Goal: Check status: Check status

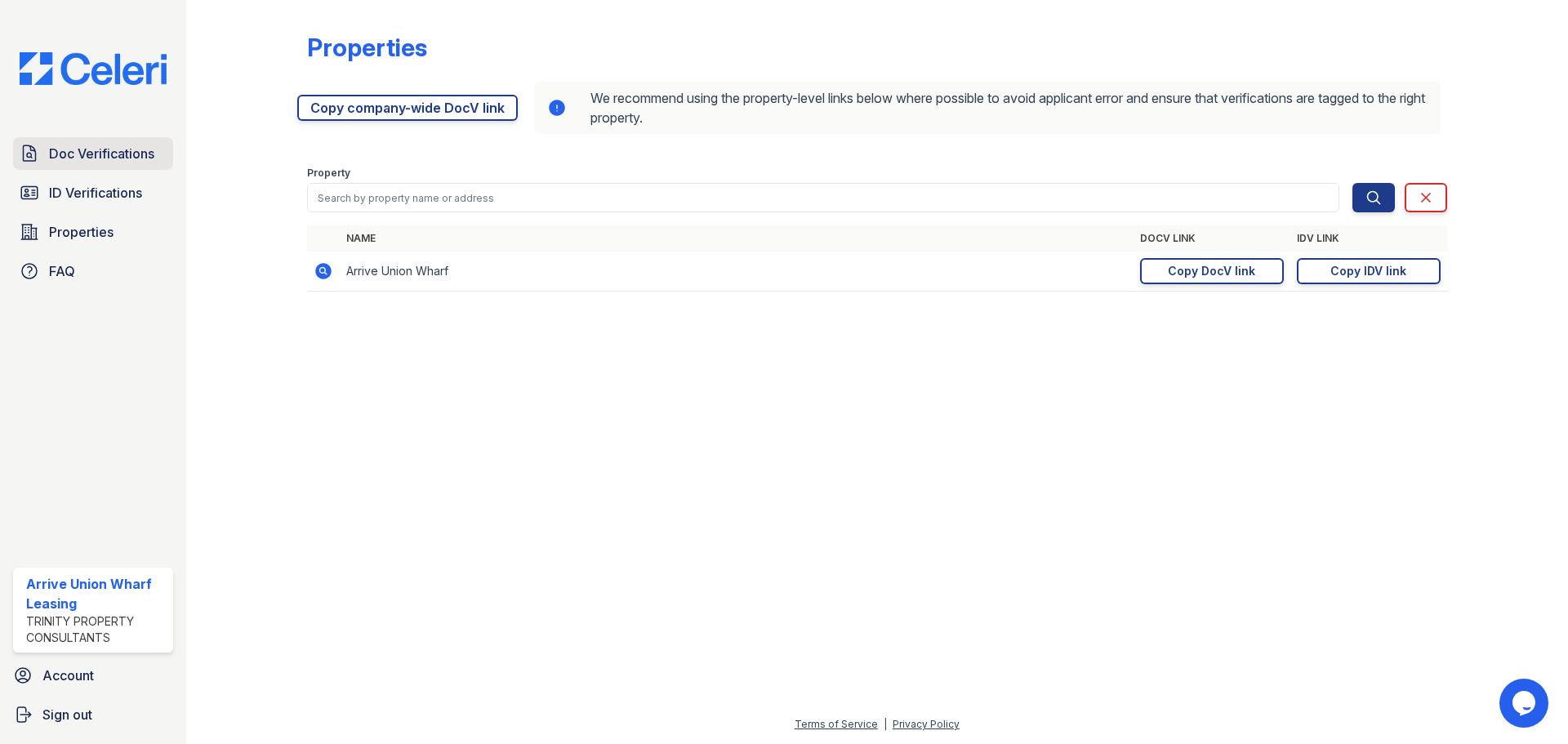
click at [100, 164] on link "Doc Verifications" at bounding box center [93, 153] width 160 height 33
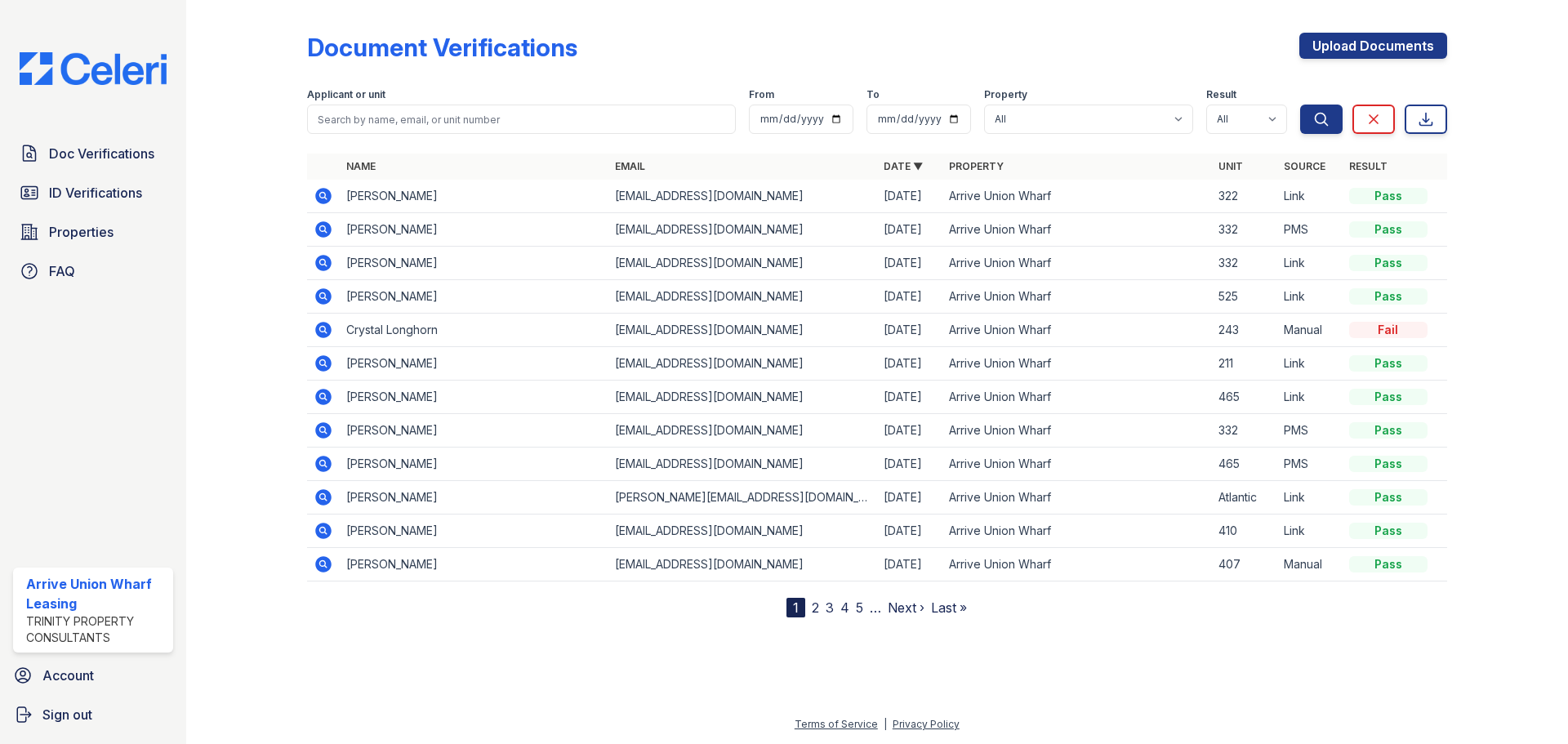
click at [410, 90] on div "Applicant or unit" at bounding box center [521, 96] width 429 height 16
click at [329, 328] on icon at bounding box center [323, 330] width 16 height 16
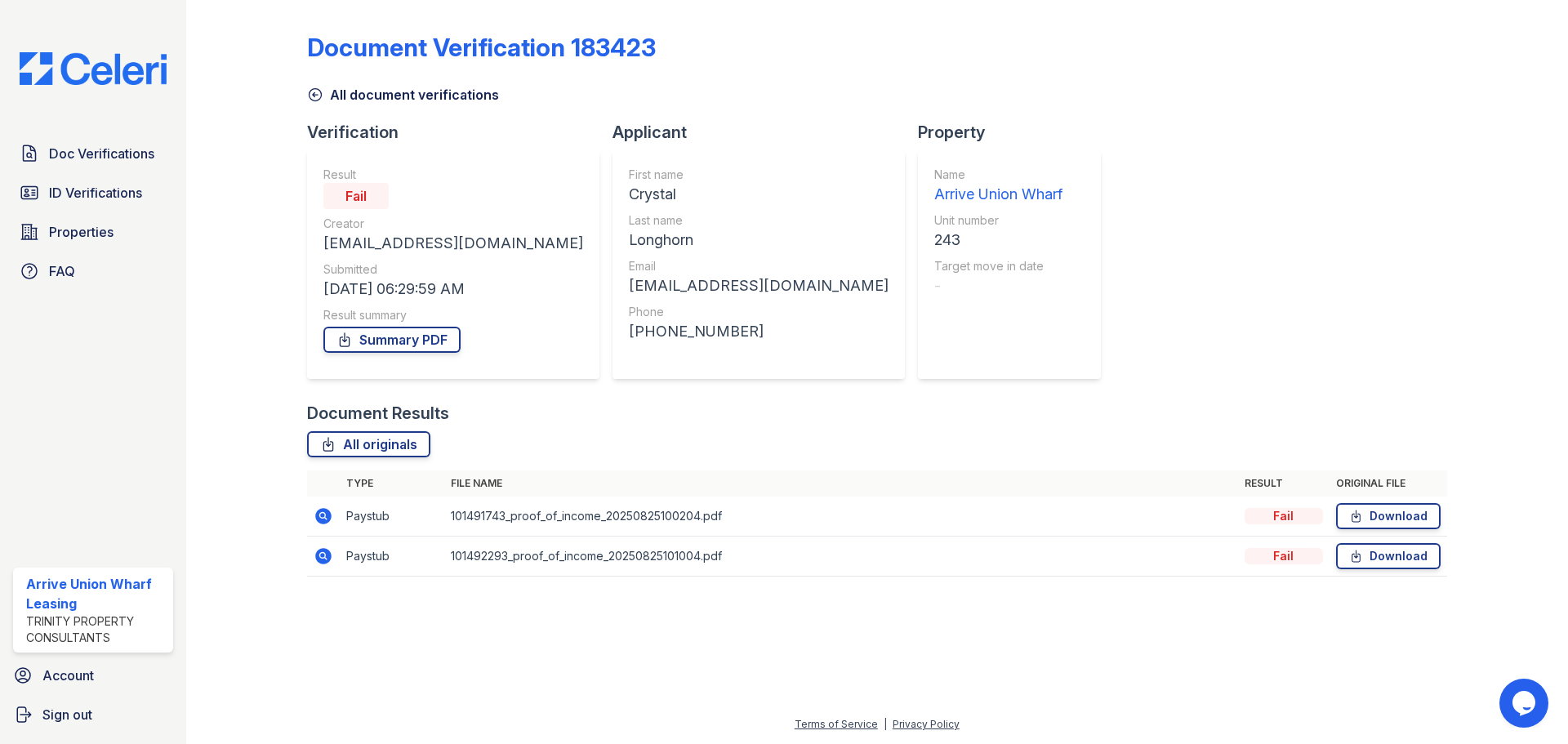
click at [323, 516] on icon at bounding box center [322, 515] width 4 height 4
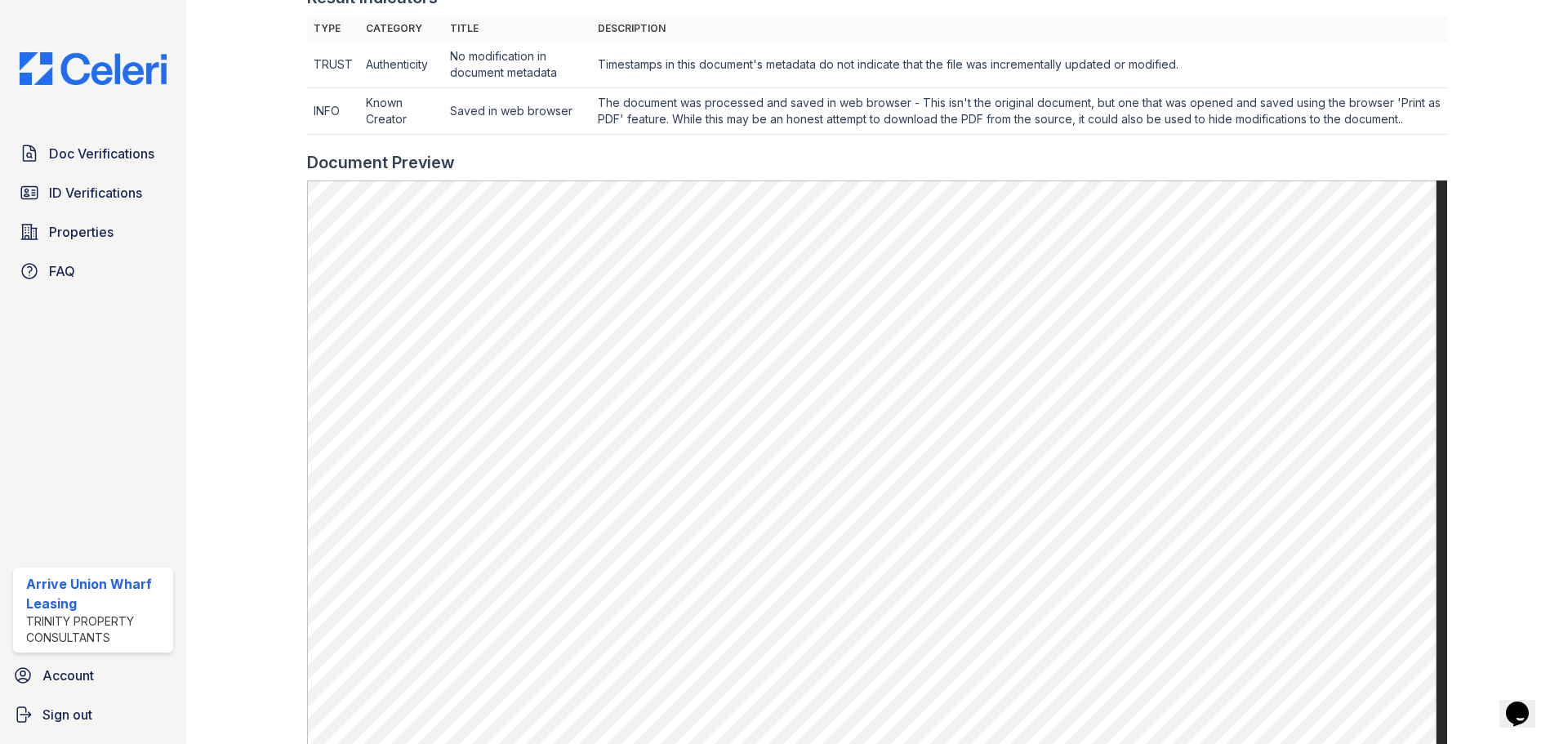
scroll to position [572, 0]
click at [100, 143] on link "Doc Verifications" at bounding box center [93, 153] width 160 height 33
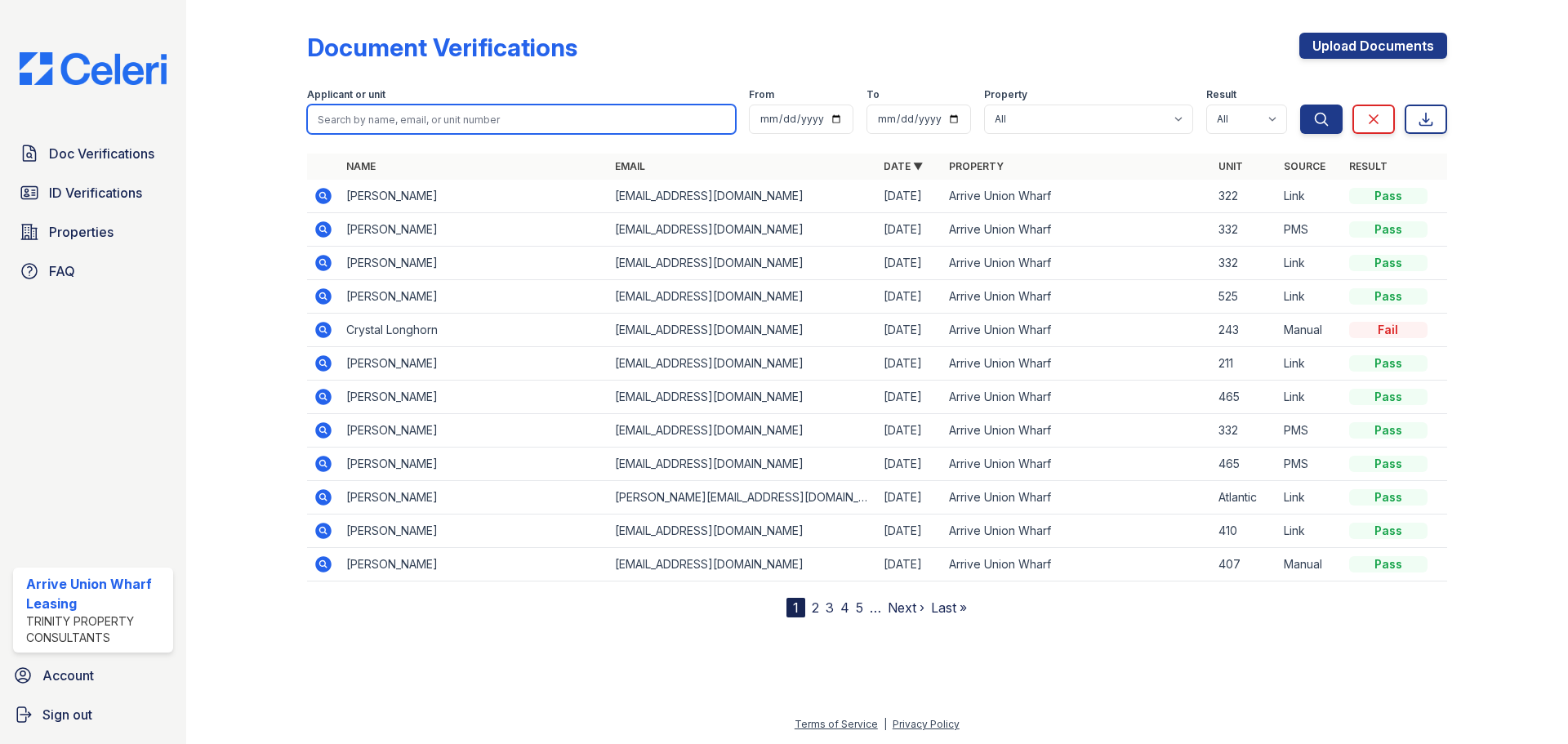
click at [441, 109] on input "search" at bounding box center [521, 119] width 429 height 29
type input "ronald"
click at [1300, 105] on button "Search" at bounding box center [1321, 119] width 42 height 29
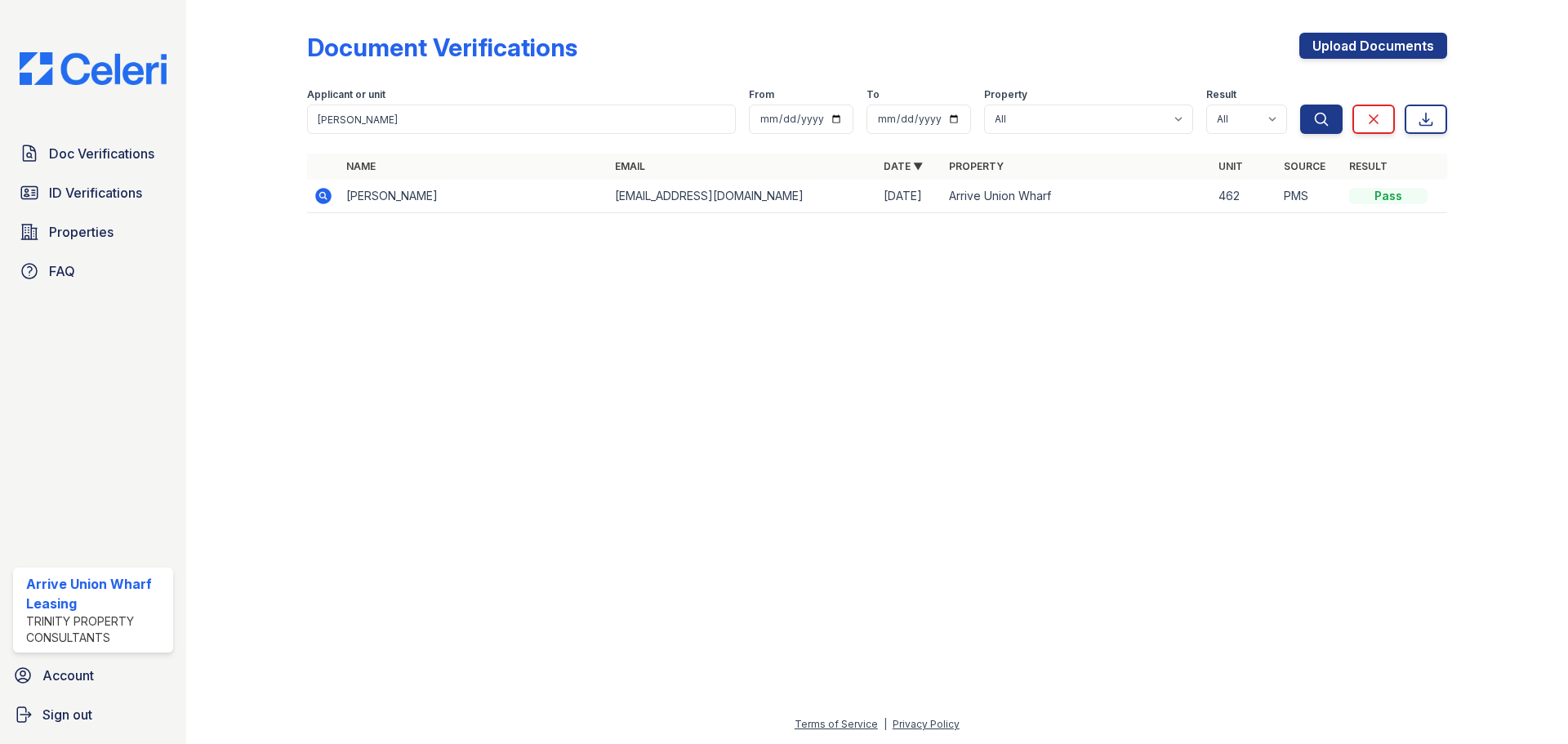
click at [319, 197] on icon at bounding box center [323, 196] width 16 height 16
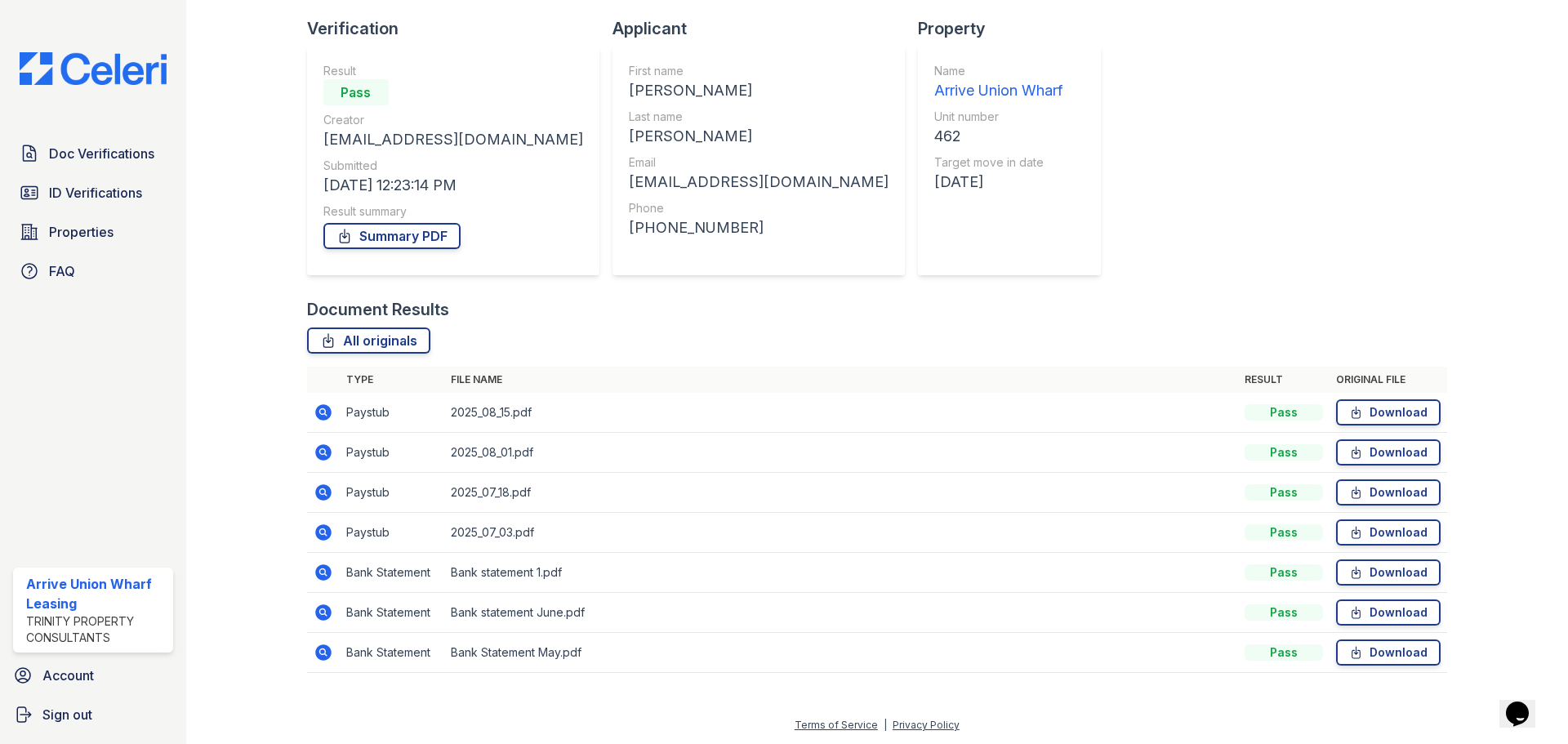
scroll to position [105, 0]
click at [70, 161] on span "Doc Verifications" at bounding box center [101, 154] width 105 height 20
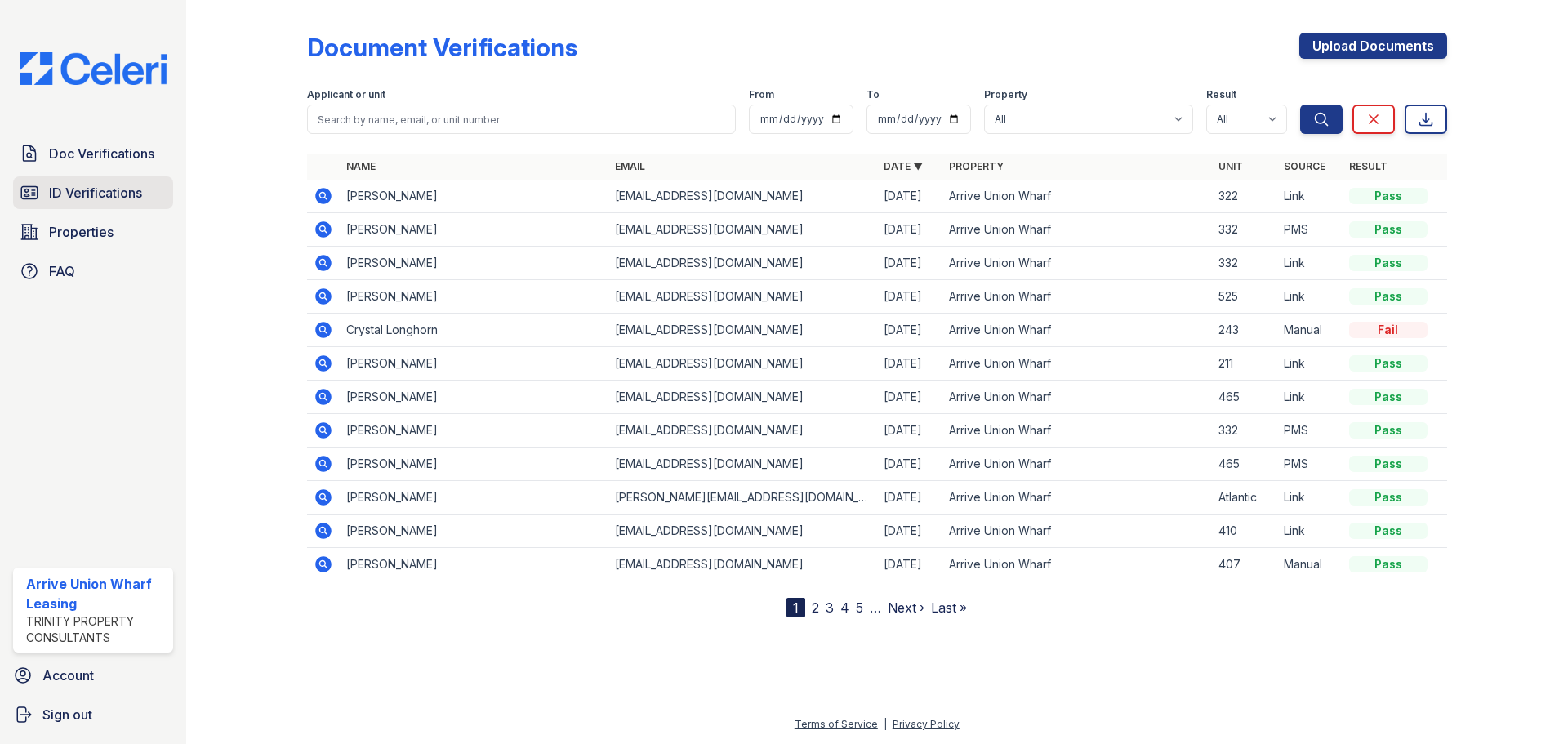
click at [127, 190] on span "ID Verifications" at bounding box center [95, 193] width 93 height 20
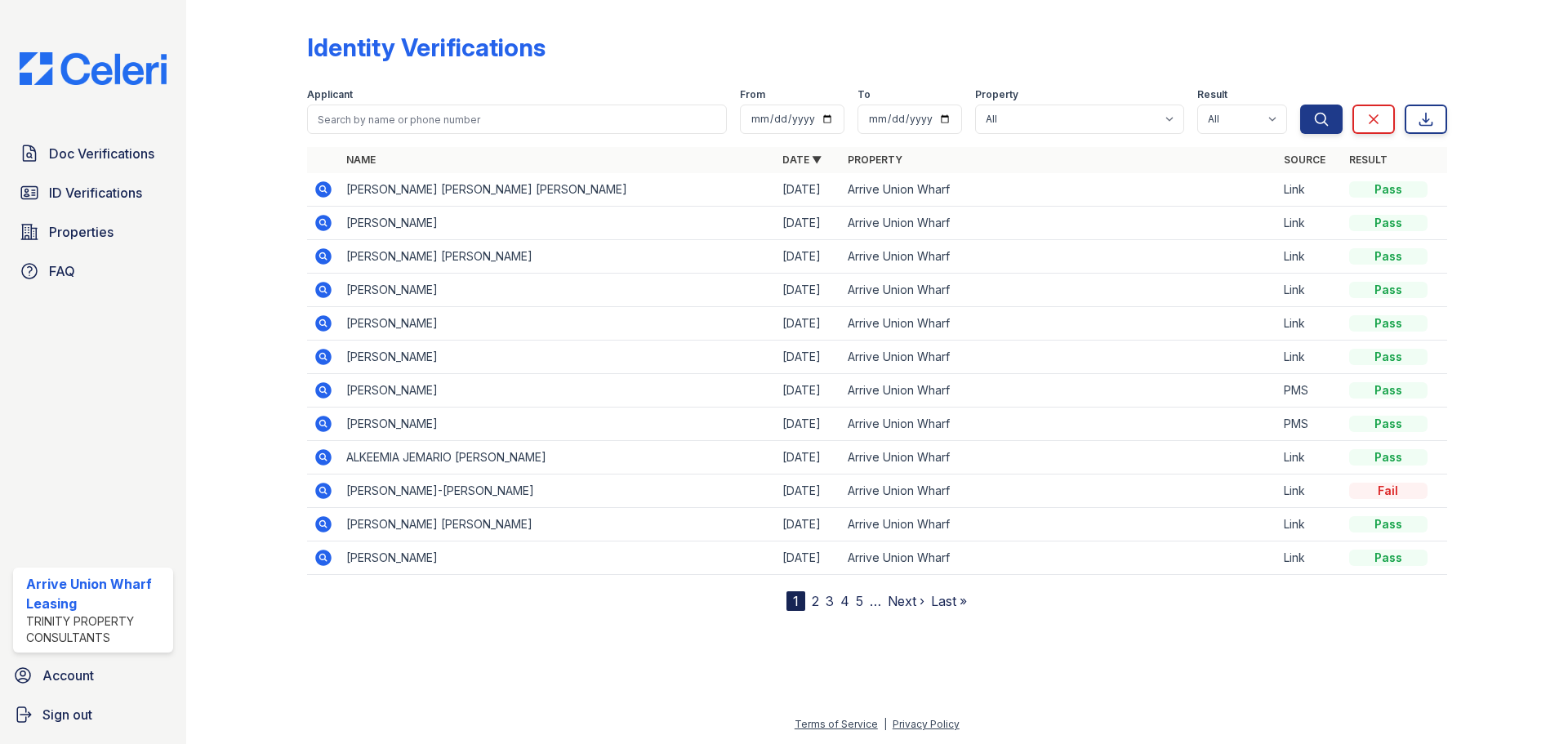
click at [322, 224] on icon at bounding box center [322, 222] width 4 height 4
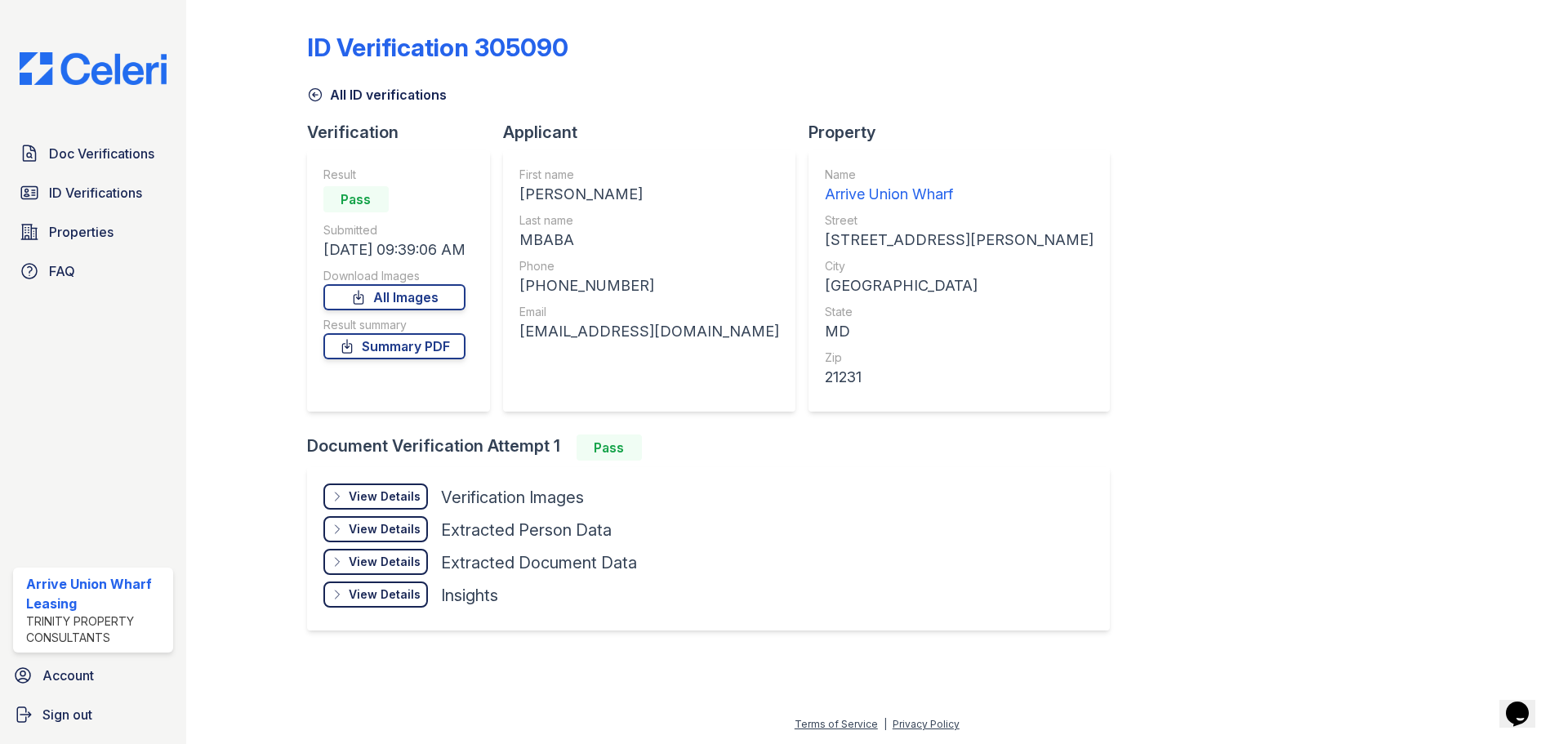
click at [379, 493] on div "View Details" at bounding box center [385, 497] width 72 height 16
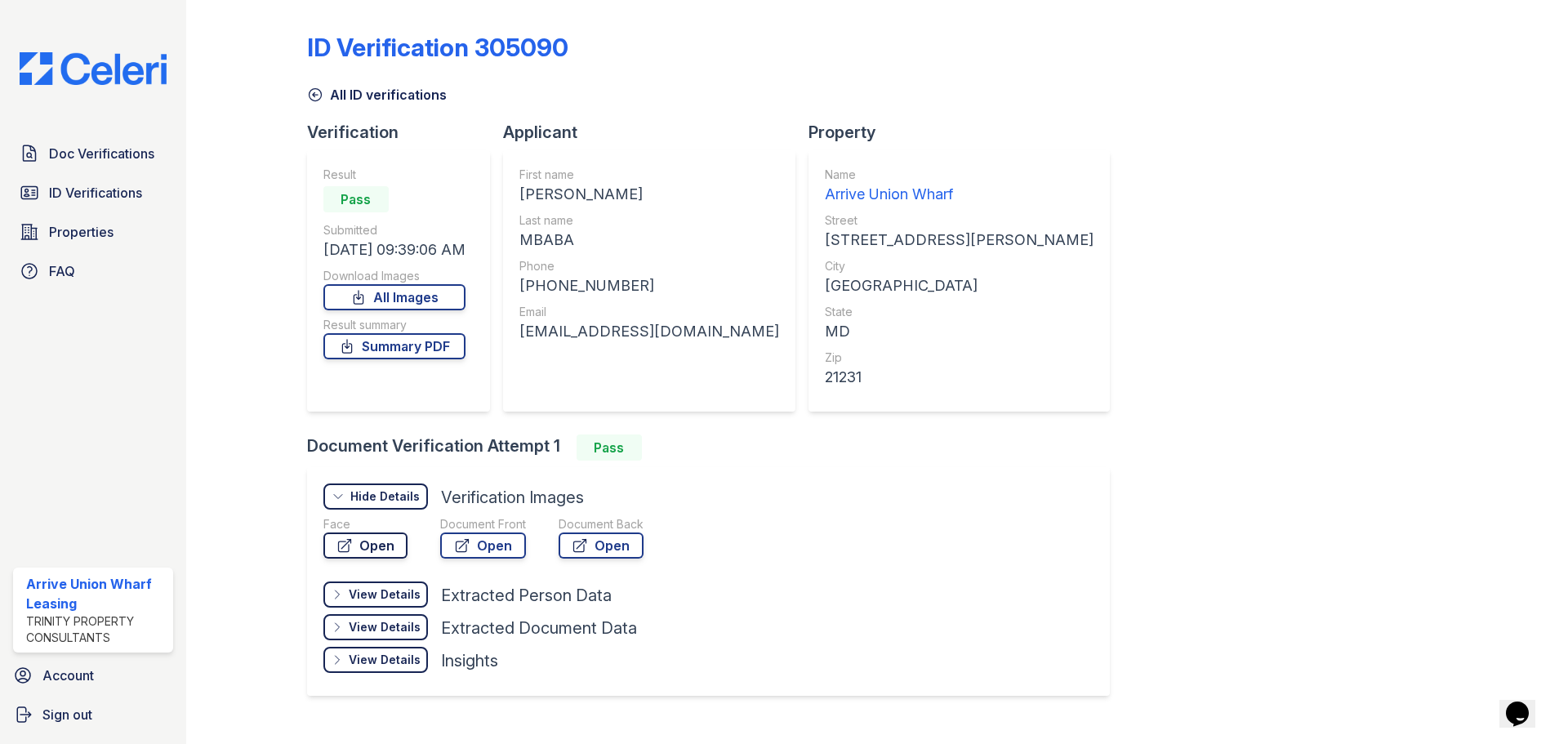
click at [387, 554] on link "Open" at bounding box center [366, 546] width 84 height 26
click at [479, 547] on link "Open" at bounding box center [483, 546] width 86 height 26
